Goal: Transaction & Acquisition: Purchase product/service

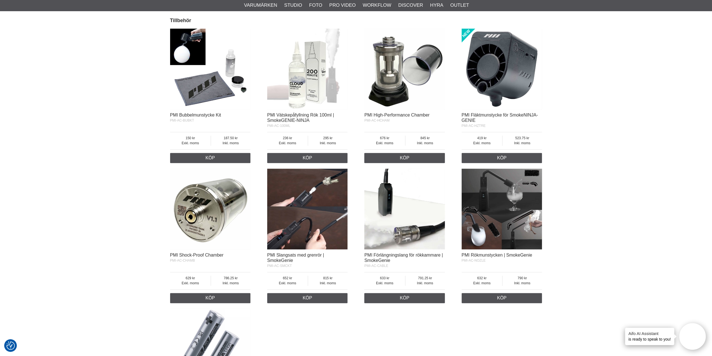
scroll to position [588, 0]
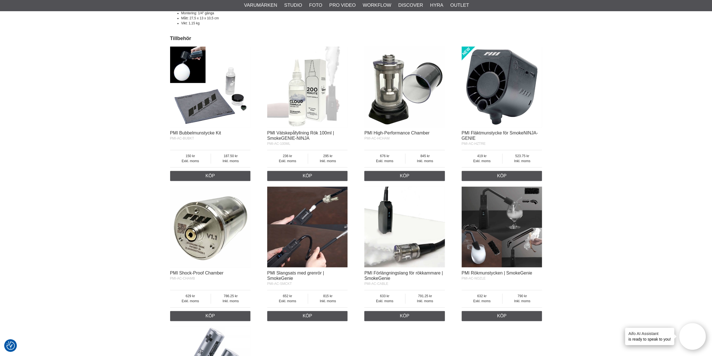
click at [497, 240] on img at bounding box center [502, 226] width 81 height 81
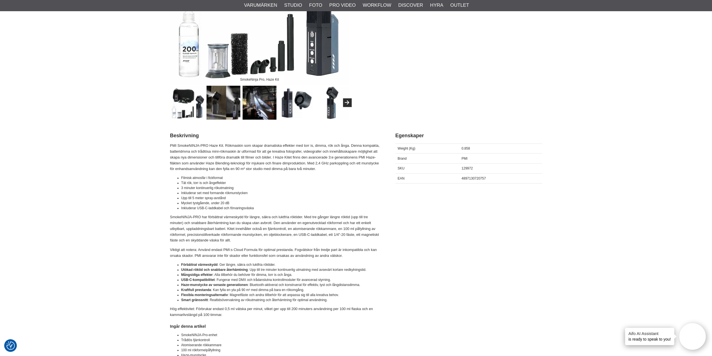
scroll to position [168, 0]
